Goal: Task Accomplishment & Management: Complete application form

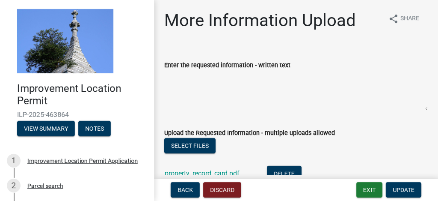
scroll to position [149, 0]
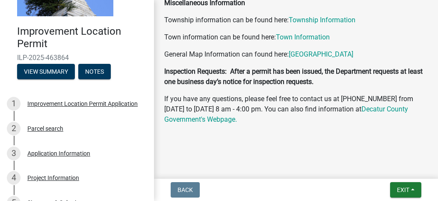
scroll to position [114, 0]
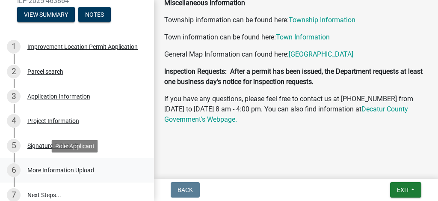
click at [73, 170] on div "More Information Upload" at bounding box center [60, 170] width 67 height 6
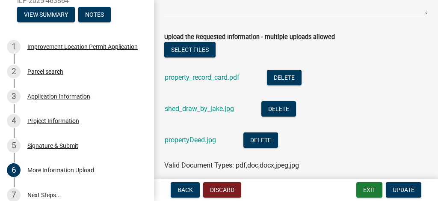
scroll to position [149, 0]
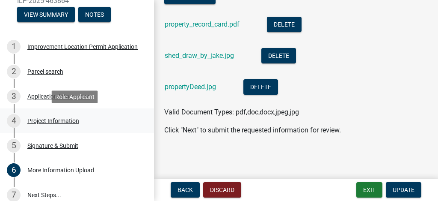
click at [31, 119] on div "Project Information" at bounding box center [53, 121] width 52 height 6
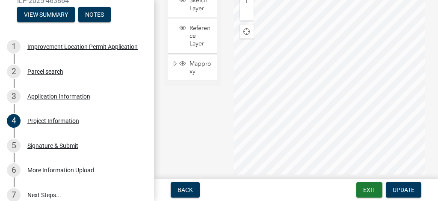
scroll to position [954, 0]
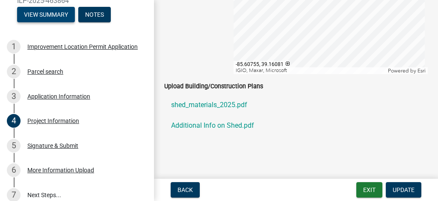
click at [60, 18] on button "View Summary" at bounding box center [46, 14] width 58 height 15
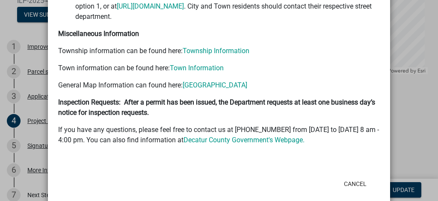
scroll to position [407, 0]
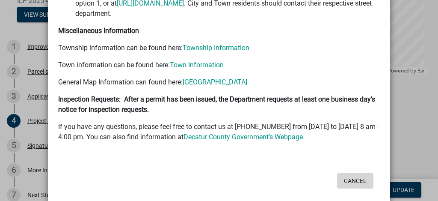
click at [345, 173] on button "Cancel" at bounding box center [355, 180] width 36 height 15
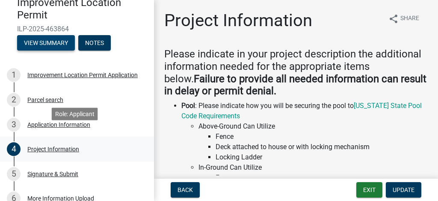
scroll to position [143, 0]
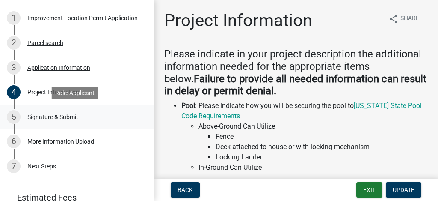
click at [37, 116] on div "Signature & Submit" at bounding box center [52, 117] width 51 height 6
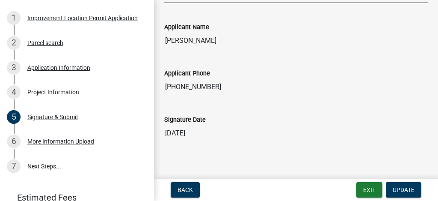
scroll to position [230, 0]
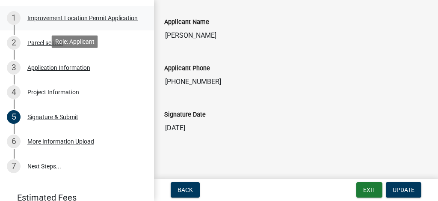
click at [47, 18] on div "Improvement Location Permit Application" at bounding box center [82, 18] width 110 height 6
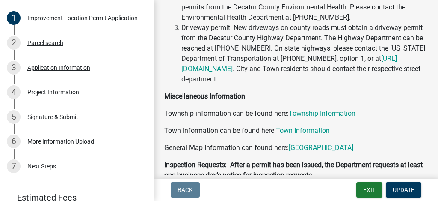
scroll to position [407, 0]
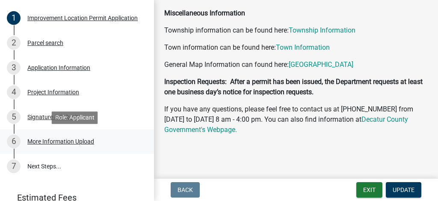
click at [43, 143] on div "More Information Upload" at bounding box center [60, 141] width 67 height 6
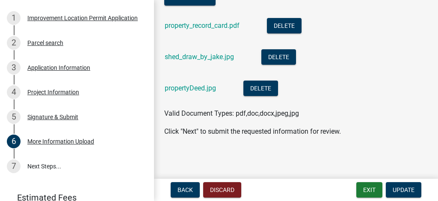
scroll to position [149, 0]
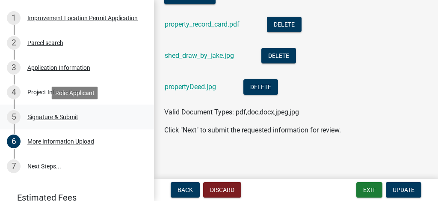
click at [38, 116] on div "Signature & Submit" at bounding box center [52, 117] width 51 height 6
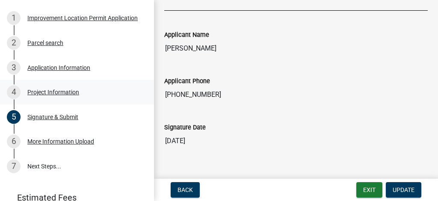
scroll to position [230, 0]
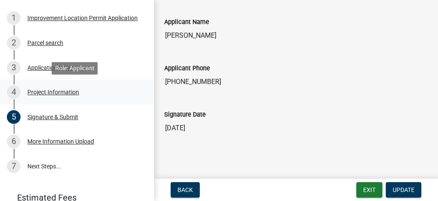
click at [33, 92] on div "Project Information" at bounding box center [53, 92] width 52 height 6
